Goal: Complete application form

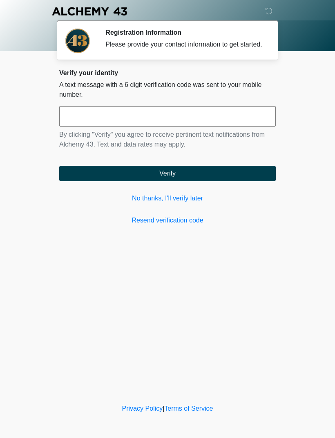
click at [220, 127] on input "text" at bounding box center [167, 116] width 216 height 20
type input "******"
click at [219, 181] on button "Verify" at bounding box center [167, 174] width 216 height 16
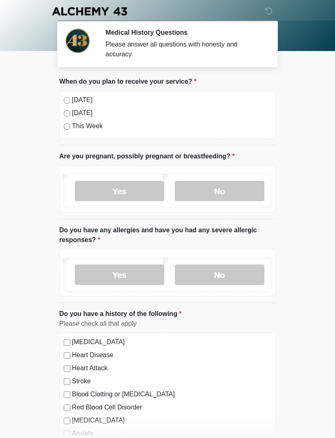
click at [78, 95] on label "[DATE]" at bounding box center [171, 100] width 199 height 10
click at [233, 189] on label "No" at bounding box center [219, 191] width 89 height 20
click at [236, 272] on label "No" at bounding box center [219, 275] width 89 height 20
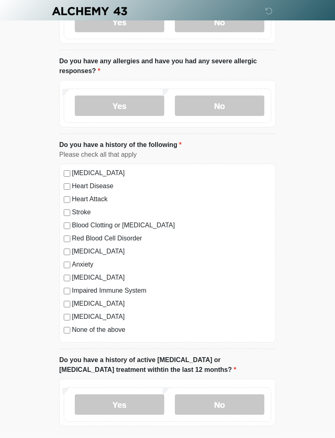
scroll to position [168, 0]
click at [114, 327] on label "None of the above" at bounding box center [171, 331] width 199 height 10
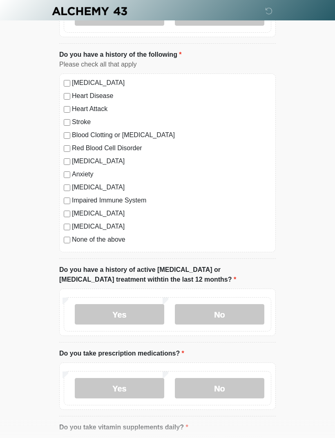
click at [231, 320] on label "No" at bounding box center [219, 315] width 89 height 20
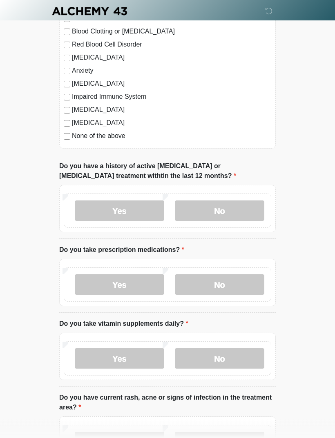
click at [145, 282] on label "Yes" at bounding box center [119, 285] width 89 height 20
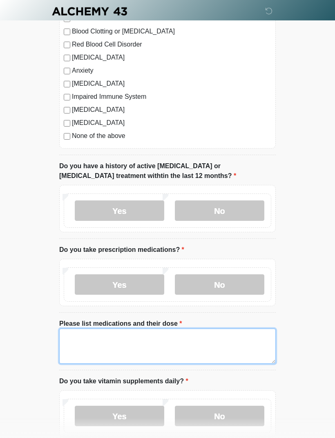
click at [184, 355] on textarea "Please list medications and their dose" at bounding box center [167, 346] width 216 height 35
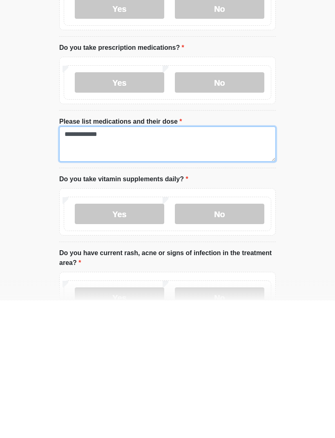
type textarea "**********"
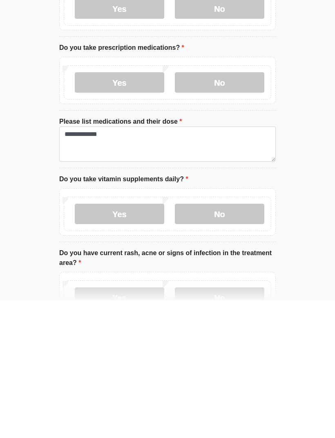
click at [242, 341] on label "No" at bounding box center [219, 351] width 89 height 20
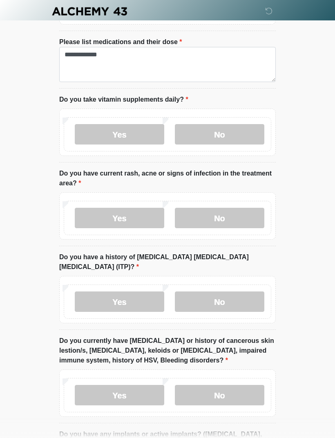
scroll to position [655, 0]
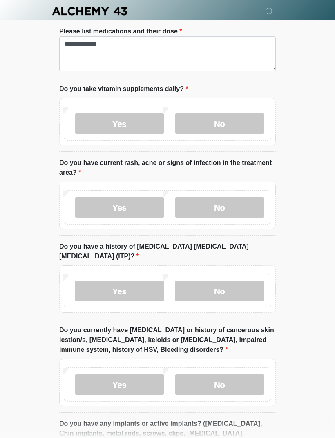
click at [252, 206] on label "No" at bounding box center [219, 208] width 89 height 20
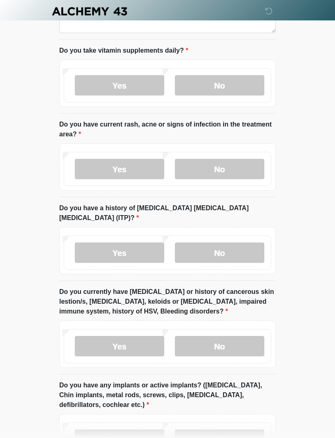
scroll to position [704, 0]
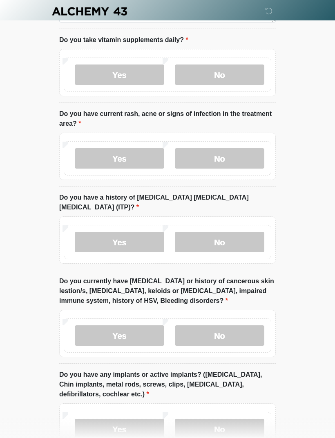
click at [246, 232] on label "No" at bounding box center [219, 242] width 89 height 20
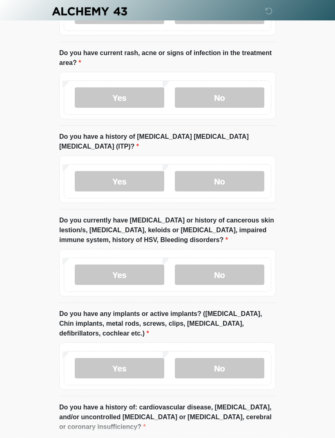
click at [248, 265] on label "No" at bounding box center [219, 275] width 89 height 20
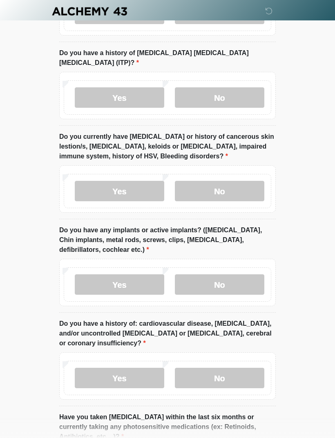
click at [235, 274] on label "No" at bounding box center [219, 284] width 89 height 20
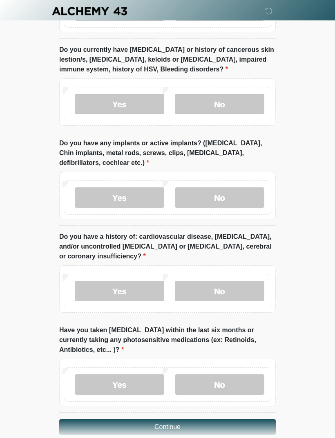
click at [231, 281] on label "No" at bounding box center [219, 291] width 89 height 20
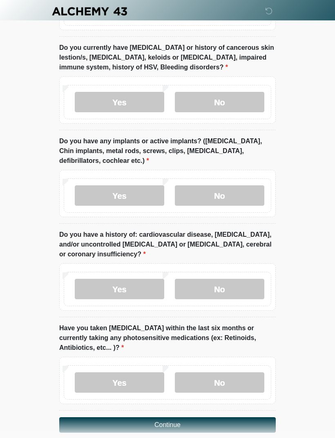
click at [243, 372] on label "No" at bounding box center [219, 382] width 89 height 20
click at [219, 417] on button "Continue" at bounding box center [167, 425] width 216 height 16
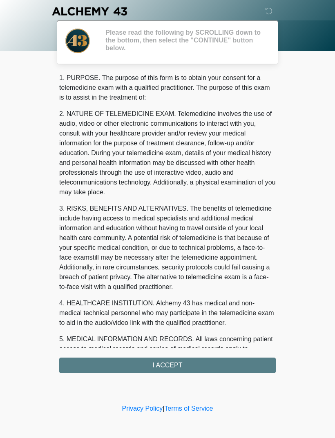
scroll to position [0, 0]
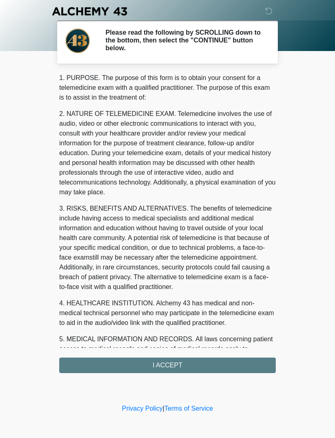
click at [207, 358] on div "1. PURPOSE. The purpose of this form is to obtain your consent for a telemedici…" at bounding box center [167, 223] width 216 height 300
click at [230, 365] on div "1. PURPOSE. The purpose of this form is to obtain your consent for a telemedici…" at bounding box center [167, 223] width 216 height 300
click at [183, 363] on div "1. PURPOSE. The purpose of this form is to obtain your consent for a telemedici…" at bounding box center [167, 223] width 216 height 300
click at [209, 365] on div "1. PURPOSE. The purpose of this form is to obtain your consent for a telemedici…" at bounding box center [167, 223] width 216 height 300
click at [181, 362] on div "1. PURPOSE. The purpose of this form is to obtain your consent for a telemedici…" at bounding box center [167, 223] width 216 height 300
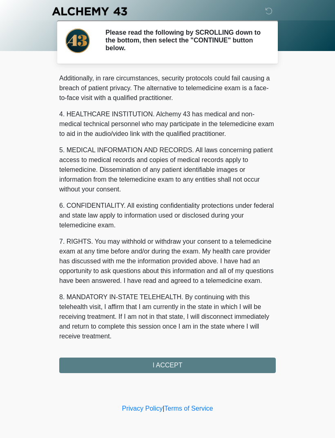
click at [194, 369] on div "1. PURPOSE. The purpose of this form is to obtain your consent for a telemedici…" at bounding box center [167, 223] width 216 height 300
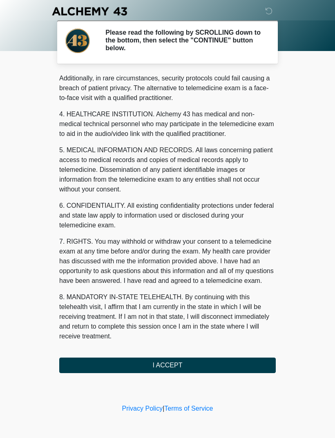
click at [202, 368] on button "I ACCEPT" at bounding box center [167, 366] width 216 height 16
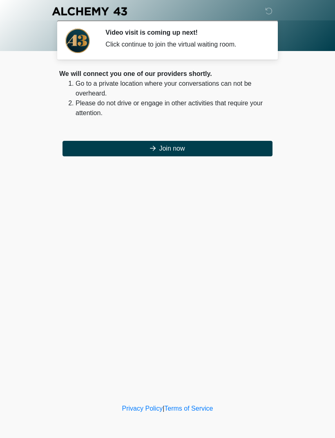
click at [217, 146] on button "Join now" at bounding box center [167, 149] width 210 height 16
